Goal: Information Seeking & Learning: Understand process/instructions

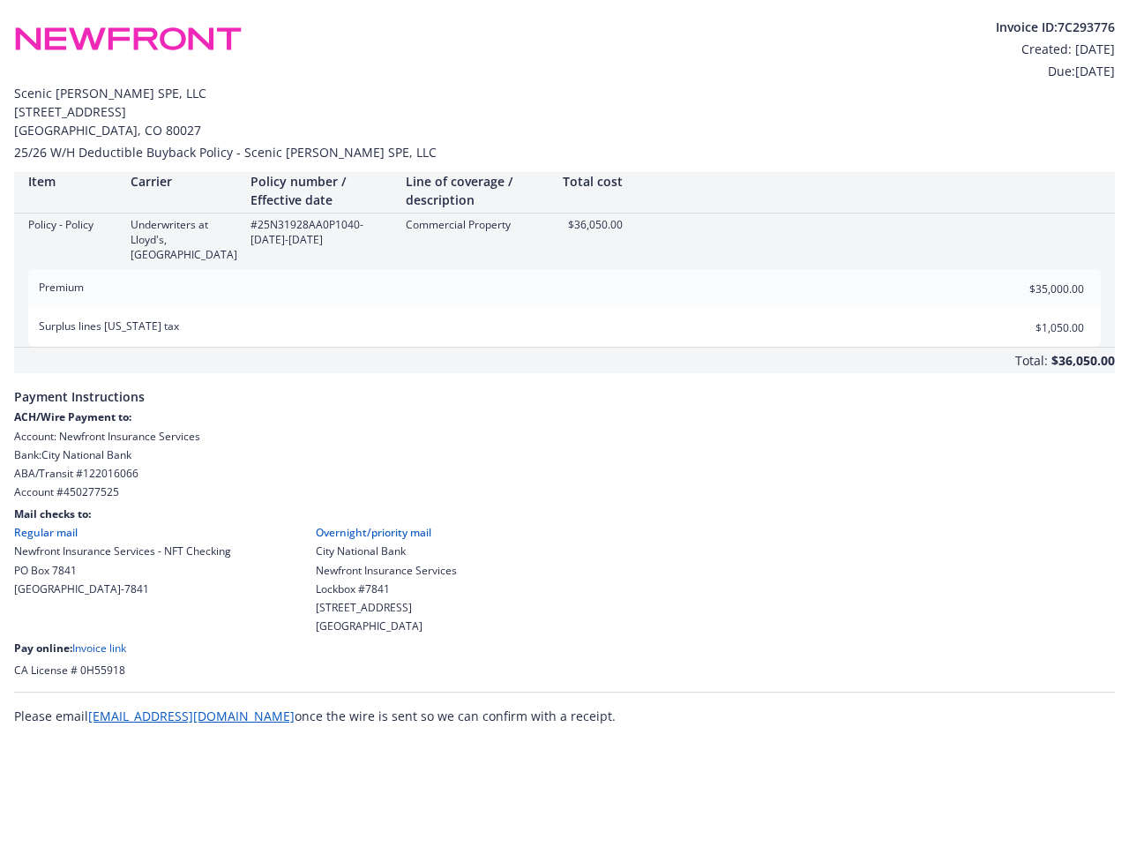
click at [564, 373] on span "Payment Instructions" at bounding box center [564, 391] width 1101 height 36
